Goal: Task Accomplishment & Management: Use online tool/utility

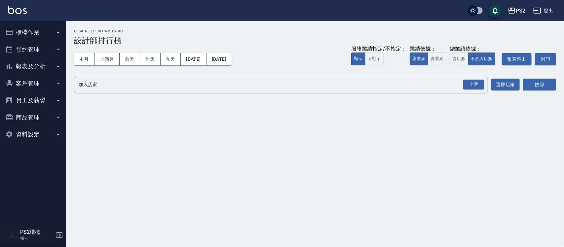
click at [36, 62] on button "報表及分析" at bounding box center [33, 66] width 61 height 17
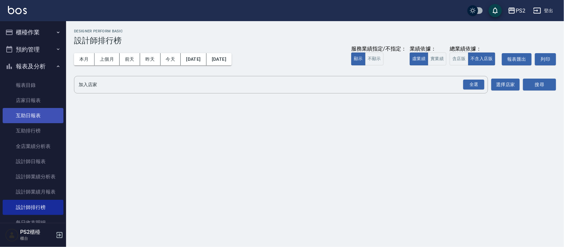
click at [35, 112] on link "互助日報表" at bounding box center [33, 115] width 61 height 15
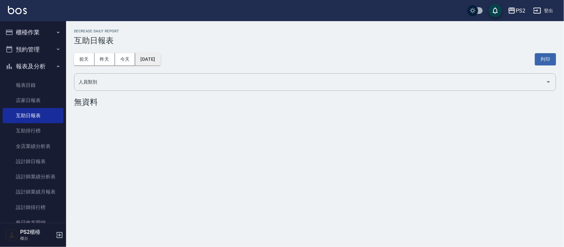
click at [155, 58] on button "[DATE]" at bounding box center [147, 59] width 25 height 12
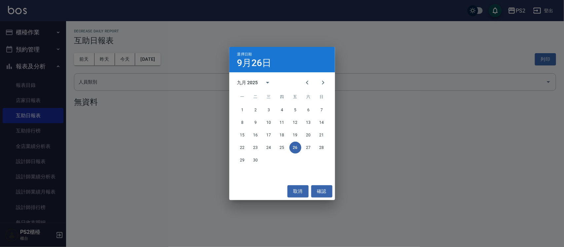
click at [246, 82] on div "九月 2025" at bounding box center [247, 82] width 21 height 7
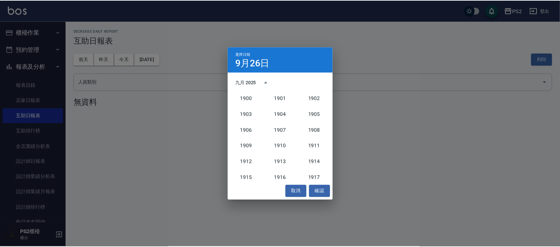
scroll to position [612, 0]
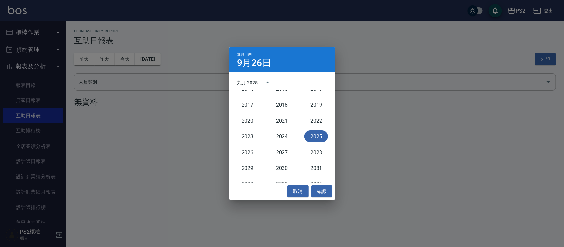
click at [259, 80] on div "九月 2025" at bounding box center [248, 82] width 23 height 7
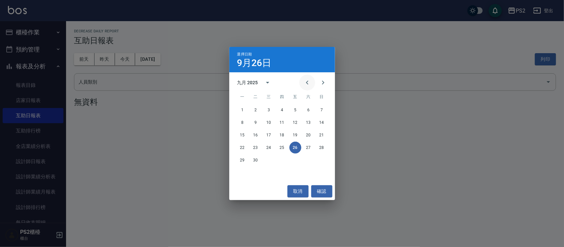
click at [282, 83] on icon "Previous month" at bounding box center [307, 83] width 8 height 8
click at [282, 142] on button "31" at bounding box center [322, 160] width 12 height 12
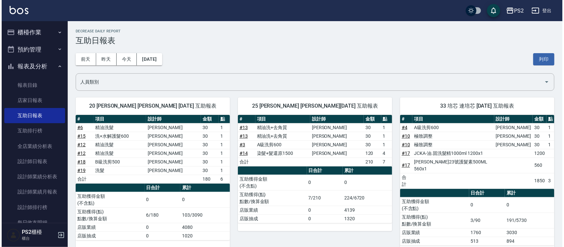
scroll to position [10, 0]
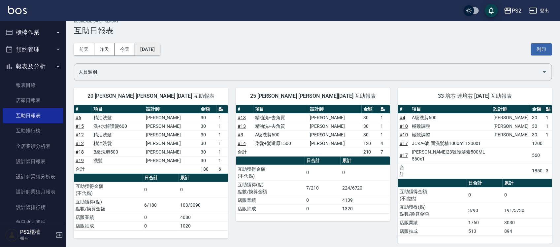
click at [160, 48] on button "[DATE]" at bounding box center [147, 49] width 25 height 12
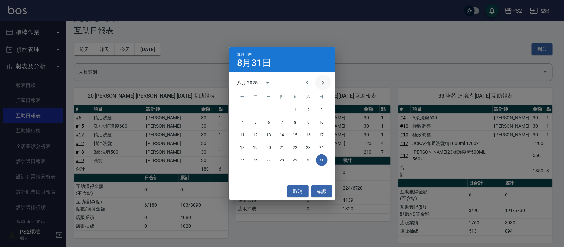
click at [282, 80] on icon "Next month" at bounding box center [323, 83] width 8 height 8
click at [282, 142] on button "26" at bounding box center [295, 148] width 12 height 12
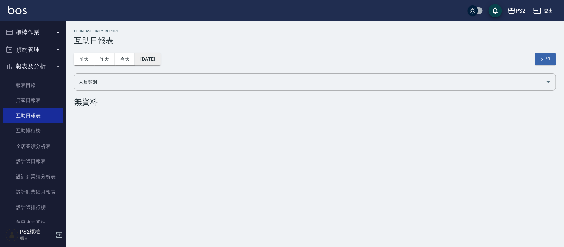
click at [160, 60] on button "[DATE]" at bounding box center [147, 59] width 25 height 12
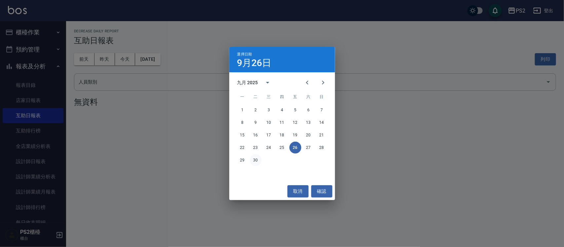
click at [253, 142] on button "30" at bounding box center [256, 160] width 12 height 12
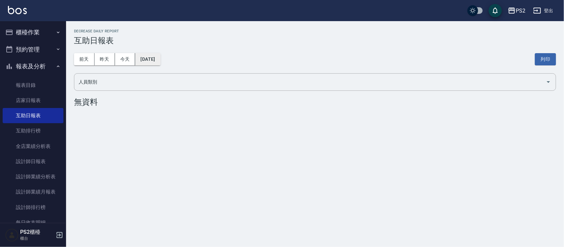
click at [159, 64] on button "[DATE]" at bounding box center [147, 59] width 25 height 12
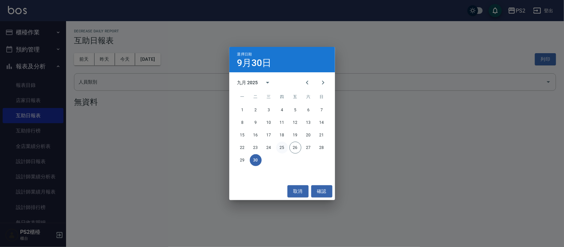
click at [281, 142] on button "25" at bounding box center [282, 148] width 12 height 12
click at [281, 142] on div "PS2 [DATE] 互助日報表 列印時間： [DATE][PHONE_NUMBER]:15 Decrease Daily Report 互助日報表 [DAT…" at bounding box center [282, 123] width 564 height 247
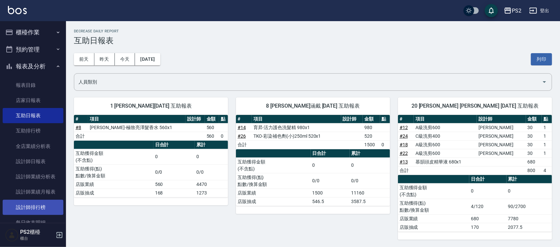
click at [47, 142] on link "設計師排行榜" at bounding box center [33, 207] width 61 height 15
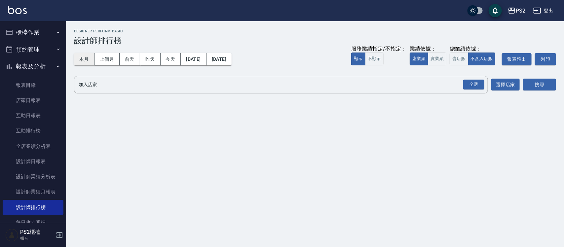
click at [83, 63] on button "本月" at bounding box center [84, 59] width 20 height 12
click at [282, 61] on button "實業績" at bounding box center [437, 59] width 18 height 13
click at [282, 82] on div "全選" at bounding box center [473, 85] width 21 height 10
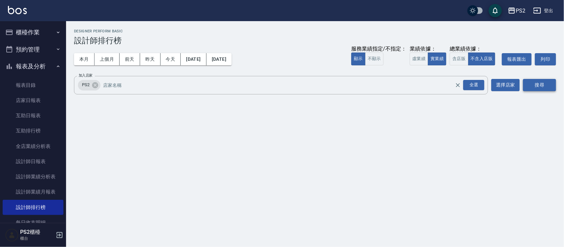
click at [282, 81] on button "搜尋" at bounding box center [539, 85] width 33 height 12
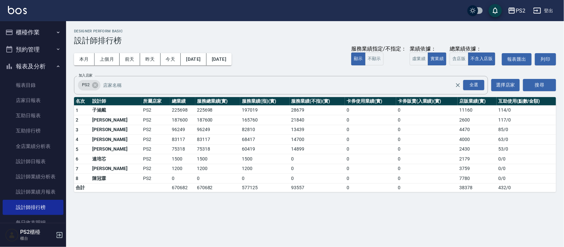
click at [39, 69] on button "報表及分析" at bounding box center [33, 66] width 61 height 17
click at [45, 34] on button "櫃檯作業" at bounding box center [33, 32] width 61 height 17
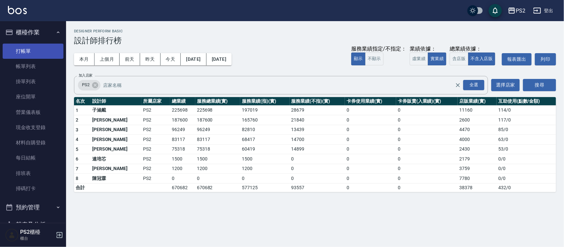
click at [41, 53] on link "打帳單" at bounding box center [33, 51] width 61 height 15
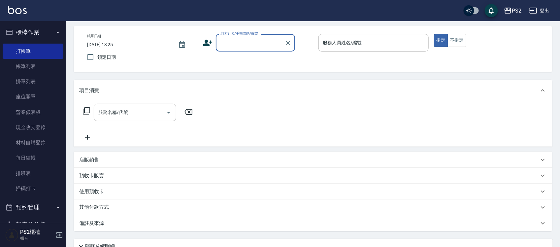
scroll to position [41, 0]
